Goal: Task Accomplishment & Management: Use online tool/utility

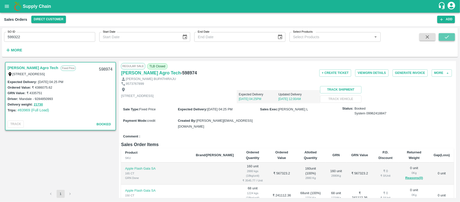
click at [453, 38] on button "submit" at bounding box center [447, 37] width 16 height 8
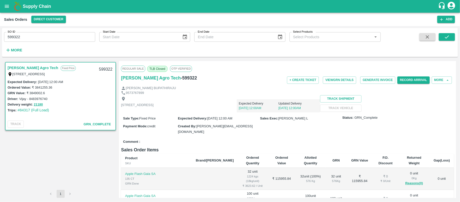
click at [38, 38] on input "599322" at bounding box center [49, 37] width 91 height 10
paste input "text"
type input "598974"
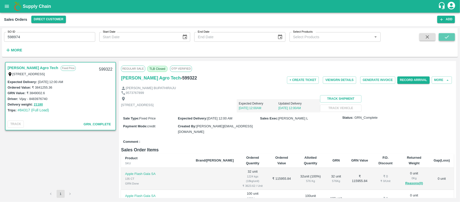
click at [447, 34] on icon "submit" at bounding box center [448, 37] width 6 height 6
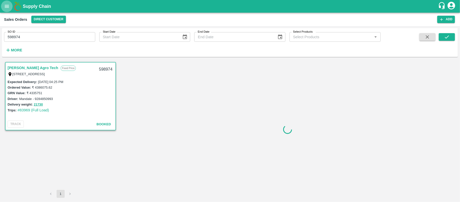
click at [7, 6] on icon "open drawer" at bounding box center [7, 7] width 6 height 6
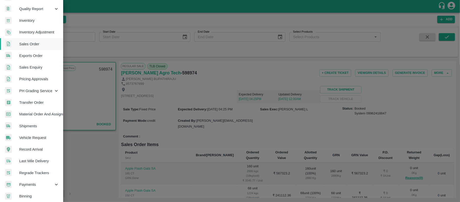
scroll to position [98, 0]
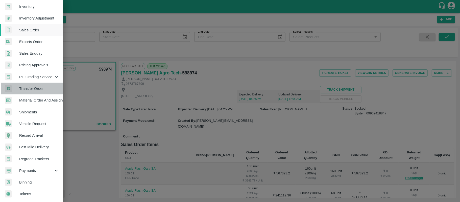
click at [31, 86] on span "Transfer Order" at bounding box center [39, 89] width 40 height 6
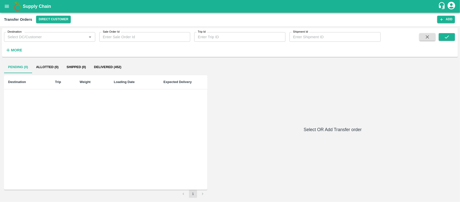
click at [33, 39] on input "Destination" at bounding box center [46, 37] width 80 height 7
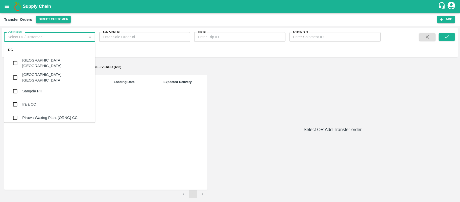
click at [50, 18] on button "Direct Customer" at bounding box center [53, 19] width 35 height 7
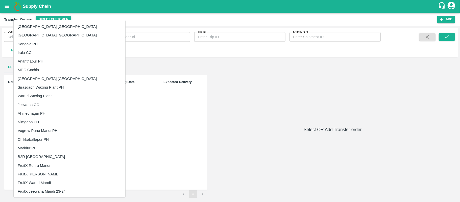
click at [50, 18] on div at bounding box center [230, 101] width 460 height 202
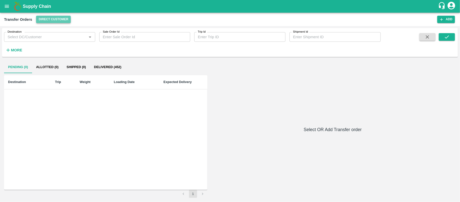
click at [50, 18] on button "Direct Customer" at bounding box center [53, 19] width 35 height 7
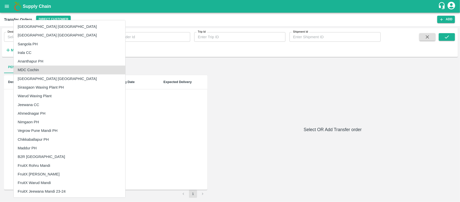
scroll to position [195, 0]
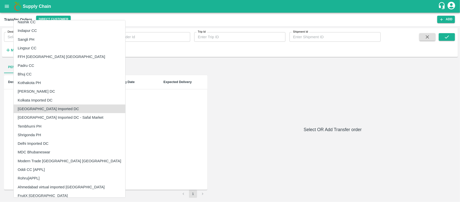
click at [34, 109] on li "[GEOGRAPHIC_DATA] Imported DC" at bounding box center [70, 108] width 112 height 9
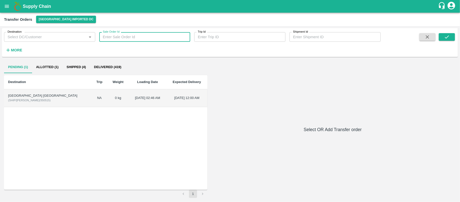
click at [155, 37] on input "Sale Order Id" at bounding box center [144, 37] width 91 height 10
paste input "598974"
type input "598974"
click at [447, 33] on button "submit" at bounding box center [447, 37] width 16 height 8
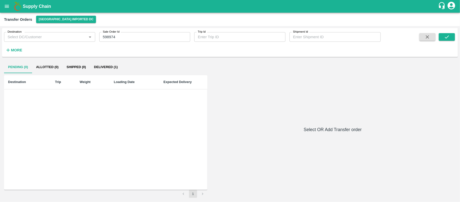
click at [114, 64] on button "Delivered (1)" at bounding box center [106, 67] width 32 height 12
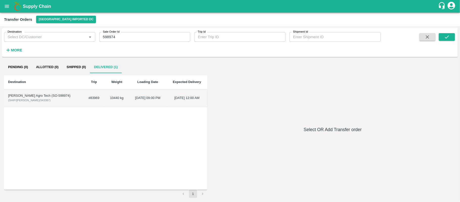
click at [105, 98] on td "10440 kg" at bounding box center [117, 98] width 24 height 18
